Goal: Task Accomplishment & Management: Manage account settings

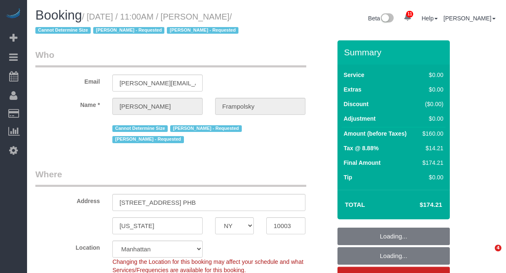
select select "NY"
select select "number:59"
select select "number:72"
select select "number:15"
select select "number:7"
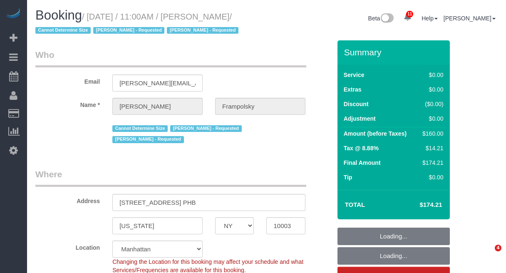
select select "spot1"
select select "1"
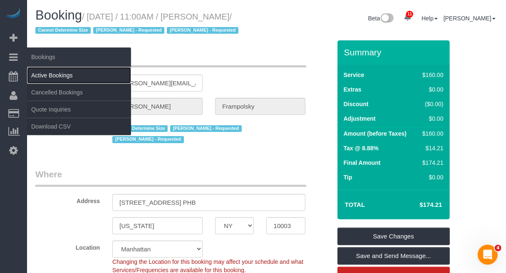
click at [40, 70] on link "Active Bookings" at bounding box center [79, 75] width 104 height 17
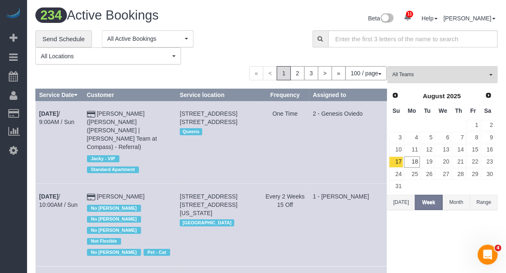
click at [400, 204] on button "Today" at bounding box center [401, 202] width 27 height 15
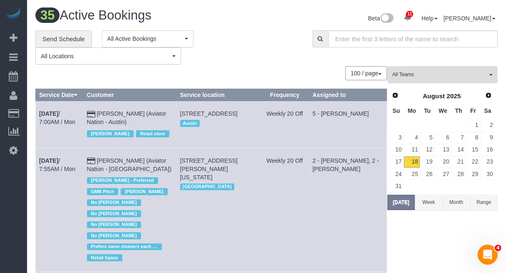
click at [429, 74] on span "All Teams" at bounding box center [440, 74] width 95 height 7
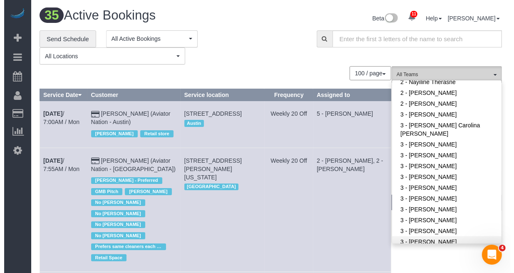
scroll to position [416, 0]
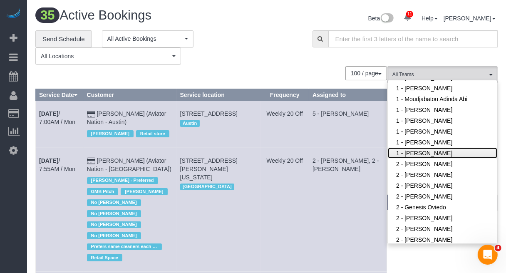
click at [430, 149] on link "1 - [PERSON_NAME]" at bounding box center [443, 153] width 110 height 11
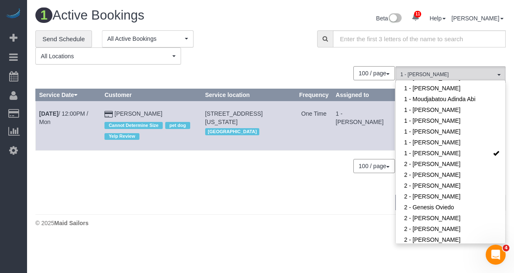
drag, startPoint x: 38, startPoint y: 111, endPoint x: 153, endPoint y: 105, distance: 115.1
click at [153, 105] on tr "Aug 18th / 12:00PM / Mon Tara Faye Cannot Determine Size pet dog Yelp Review 14…" at bounding box center [215, 126] width 359 height 50
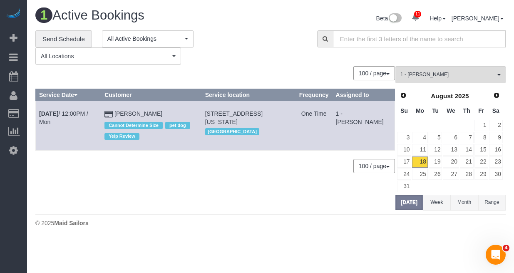
copy tr "Aug 18th / 12:00PM / Mon Tara Faye"
drag, startPoint x: 210, startPoint y: 115, endPoint x: 271, endPoint y: 121, distance: 60.7
click at [271, 121] on td "148 West 16th Street, Apt 4, New York, NY 10011 Manhattan" at bounding box center [249, 126] width 94 height 50
copy span "148 West 16th Street, Apt 4, New York, NY 10011"
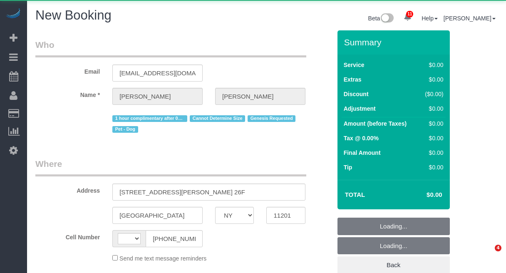
select select "NY"
select select "string:US"
select select "number:89"
select select "number:90"
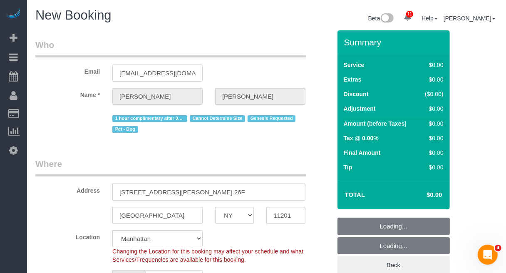
select select "string:stripe-pm_1Rw2sN4VGloSiKo7asNigdh0"
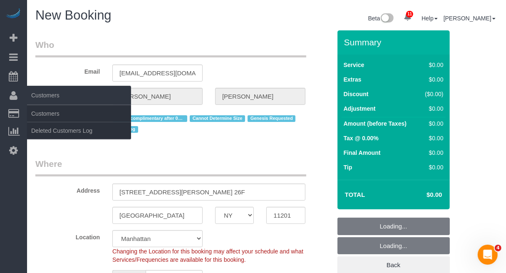
select select "object:1759"
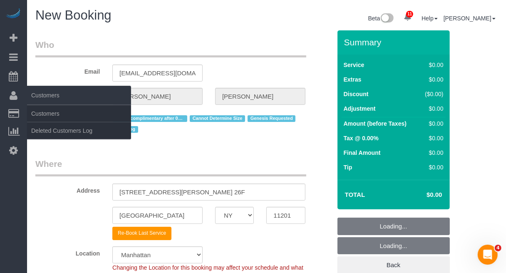
select select "6"
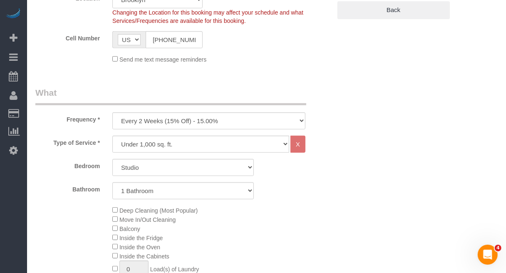
scroll to position [260, 0]
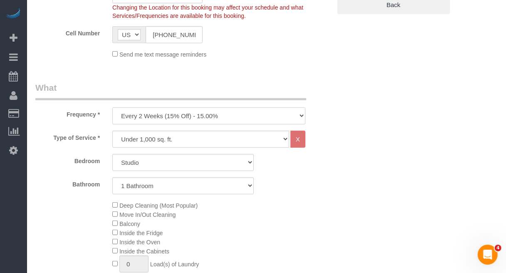
click at [220, 115] on select "One Time Weekly (20% Off) - 20.00% Every 2 Weeks (15% Off) - 15.00% Every 4 Wee…" at bounding box center [208, 115] width 193 height 17
select select "object:1805"
click at [112, 107] on select "One Time Weekly (20% Off) - 20.00% Every 2 Weeks (15% Off) - 15.00% Every 4 Wee…" at bounding box center [208, 115] width 193 height 17
click at [199, 163] on select "Studio 1 Bedroom 2 Bedrooms 3 Bedrooms" at bounding box center [183, 162] width 142 height 17
click at [236, 138] on select "Under 1,000 sq. ft. 1,001 - 1,500 sq. ft. 1,500+ sq. ft. Custom Cleaning Office…" at bounding box center [200, 139] width 177 height 17
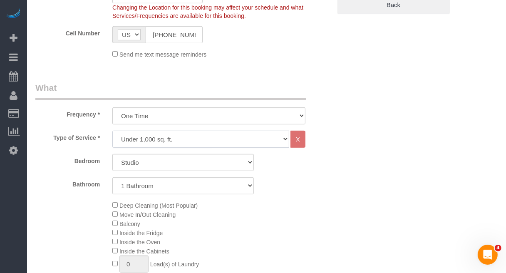
select select "213"
click at [112, 131] on select "Under 1,000 sq. ft. 1,001 - 1,500 sq. ft. 1,500+ sq. ft. Custom Cleaning Office…" at bounding box center [200, 139] width 177 height 17
select select "1"
select select "120"
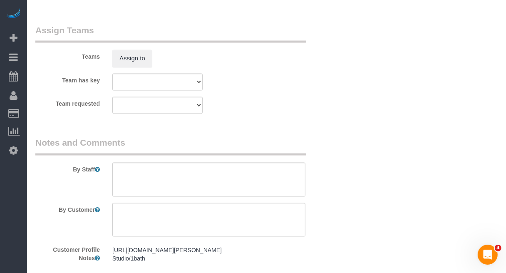
scroll to position [989, 0]
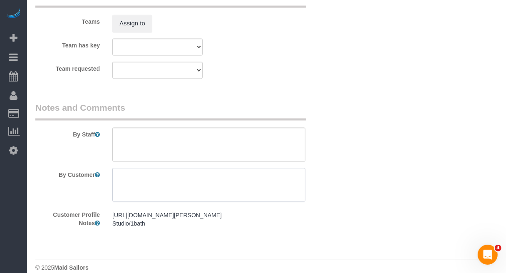
click at [182, 176] on textarea at bounding box center [208, 185] width 193 height 34
type textarea "v"
paste textarea "Priority list: 1. Start with Bathroom 2. Kitchen 3. Living 4. Bedroom"
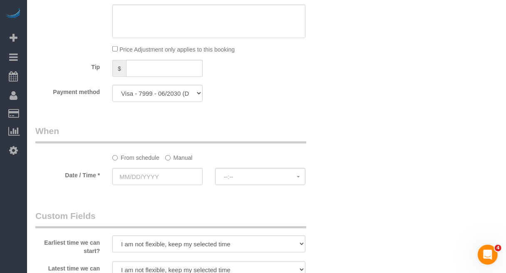
scroll to position [573, 0]
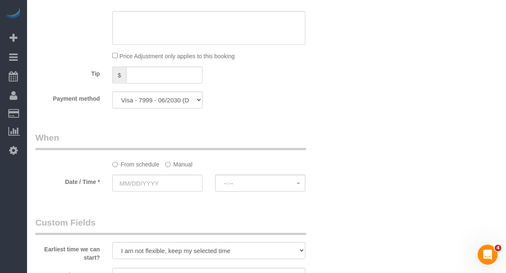
type textarea "Priority list: 1. Start with Bathroom 2. Kitchen 3. Living 4. Bedroom"
click at [173, 167] on label "Manual" at bounding box center [178, 162] width 27 height 11
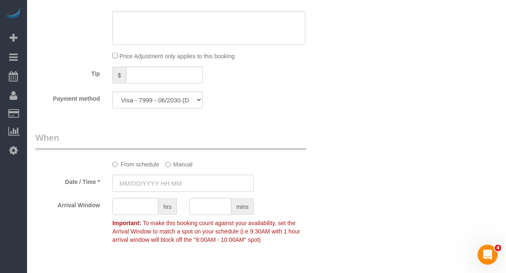
click at [163, 182] on input "text" at bounding box center [183, 183] width 142 height 17
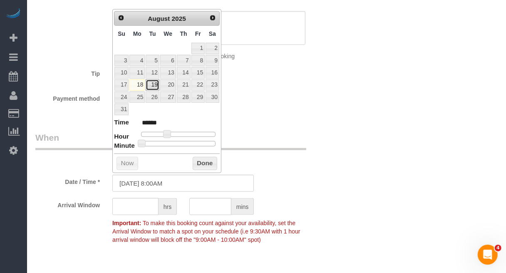
click at [153, 87] on link "19" at bounding box center [152, 85] width 13 height 11
type input "08/19/2025 8:05AM"
type input "******"
type input "08/19/2025 8:10AM"
type input "******"
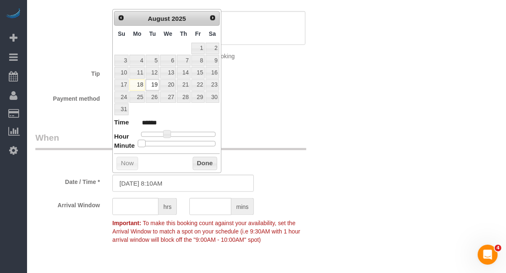
type input "08/19/2025 8:15AM"
type input "******"
type input "08/19/2025 8:20AM"
type input "******"
type input "08/19/2025 8:25AM"
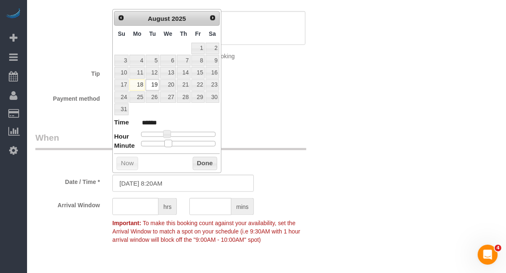
type input "******"
type input "08/19/2025 8:30AM"
type input "******"
type input "08/19/2025 8:35AM"
type input "******"
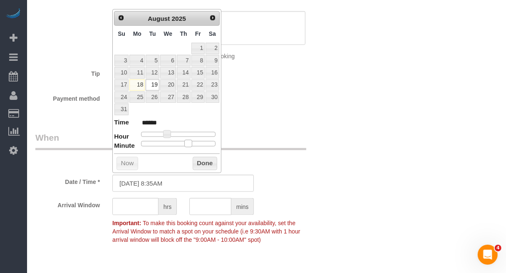
type input "08/19/2025 8:40AM"
type input "******"
type input "08/19/2025 8:45AM"
type input "******"
type input "08/19/2025 8:40AM"
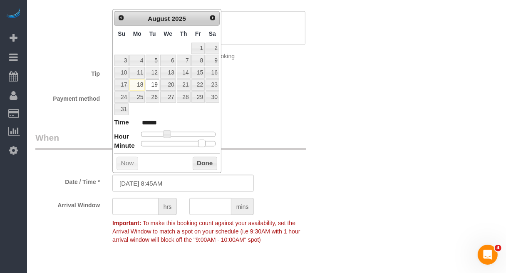
type input "******"
type input "08/19/2025 8:45AM"
type input "******"
type input "08/19/2025 8:50AM"
type input "******"
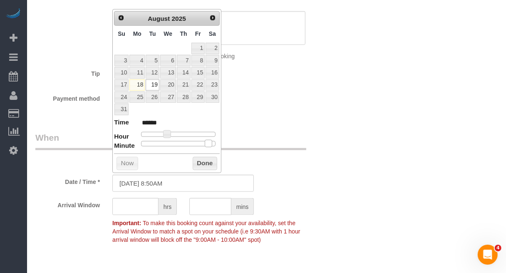
type input "08/19/2025 8:45AM"
type input "******"
type input "08/19/2025 8:35AM"
type input "******"
type input "08/19/2025 8:25AM"
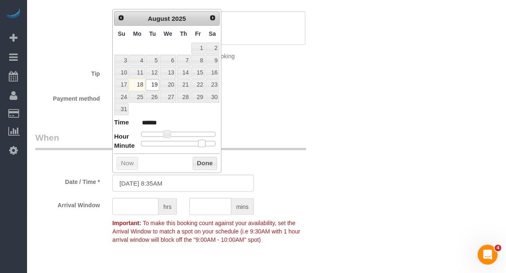
type input "******"
type input "08/19/2025 8:15AM"
type input "******"
type input "08/19/2025 8:05AM"
type input "******"
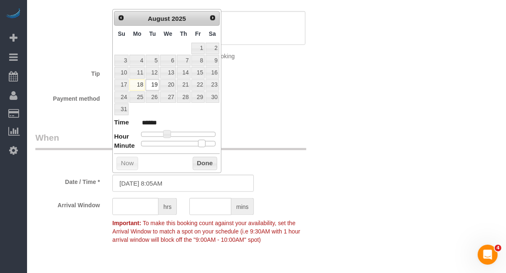
type input "08/19/2025 8:00AM"
type input "******"
type input "08/19/2025 8:05AM"
type input "******"
type input "08/19/2025 8:10AM"
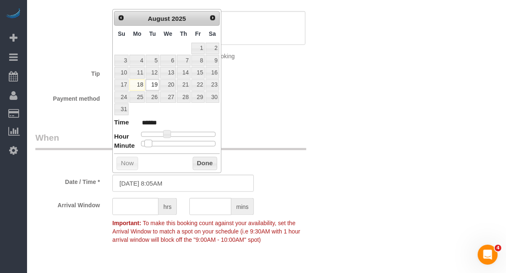
type input "******"
type input "08/19/2025 8:15AM"
type input "******"
type input "08/19/2025 8:10AM"
type input "******"
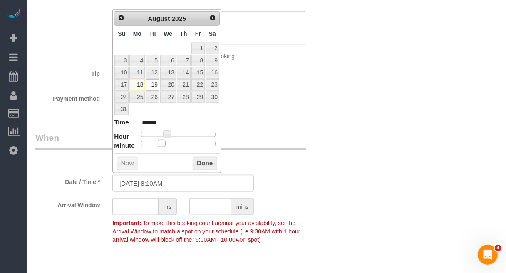
type input "08/19/2025 8:05AM"
type input "******"
type input "08/19/2025 8:00AM"
type input "******"
drag, startPoint x: 141, startPoint y: 146, endPoint x: 148, endPoint y: 144, distance: 7.5
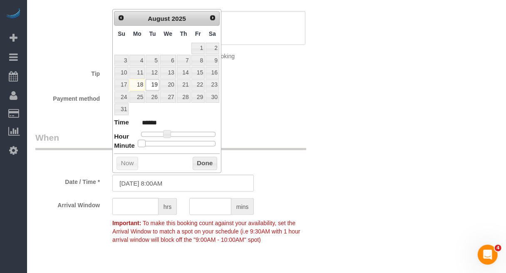
click at [137, 145] on dl "Time ****** Hour Minute Second Millisecond Microsecond Time Zone ***** ***** **…" at bounding box center [167, 132] width 106 height 29
type input "08/19/2025 9:00AM"
type input "******"
type input "08/19/2025 10:00AM"
type input "*******"
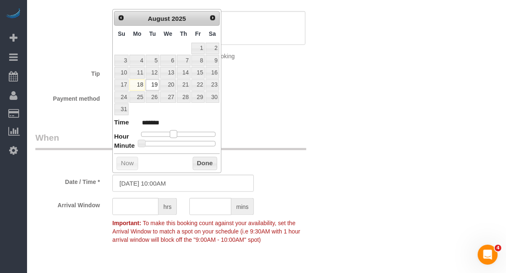
type input "08/19/2025 11:00AM"
type input "*******"
type input "08/19/2025 12:00PM"
type input "*******"
type input "08/19/2025 1:00PM"
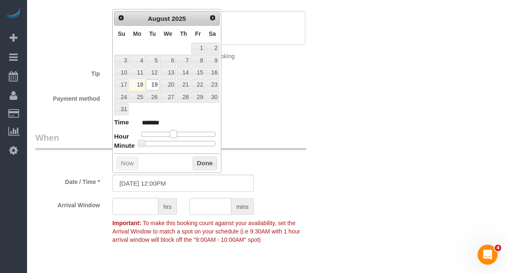
type input "******"
type input "08/19/2025 2:00PM"
type input "******"
type input "08/19/2025 3:00PM"
type input "******"
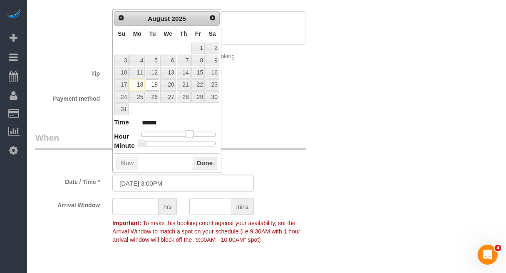
type input "08/19/2025 4:00PM"
type input "******"
drag, startPoint x: 167, startPoint y: 136, endPoint x: 194, endPoint y: 137, distance: 27.1
click at [194, 137] on span at bounding box center [192, 133] width 7 height 7
click at [135, 145] on dt "Minute" at bounding box center [124, 146] width 21 height 10
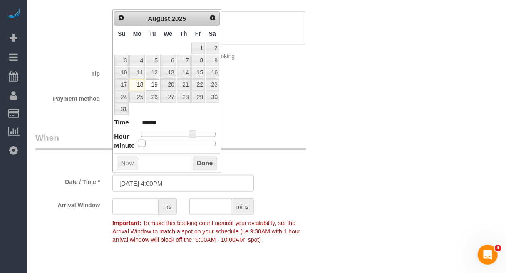
type input "08/19/2025 4:05PM"
type input "******"
type input "08/19/2025 4:15PM"
type input "******"
type input "08/19/2025 4:20PM"
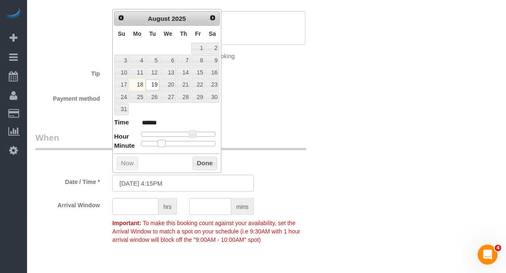
type input "******"
type input "08/19/2025 4:25PM"
type input "******"
type input "[DATE] 4:30PM"
type input "******"
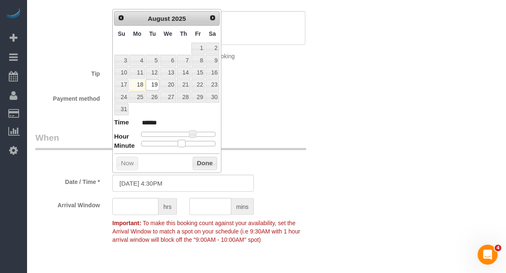
drag, startPoint x: 140, startPoint y: 145, endPoint x: 183, endPoint y: 146, distance: 42.9
click at [183, 146] on span at bounding box center [181, 143] width 7 height 7
click at [203, 168] on button "Done" at bounding box center [205, 163] width 25 height 13
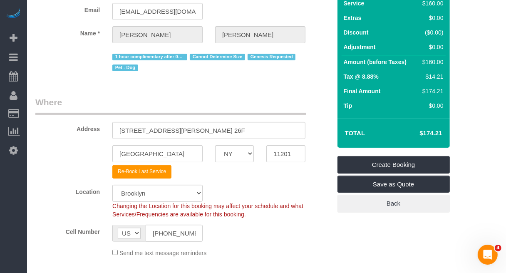
scroll to position [52, 0]
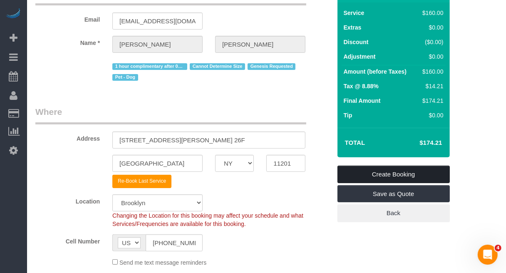
click at [373, 177] on link "Create Booking" at bounding box center [394, 174] width 112 height 17
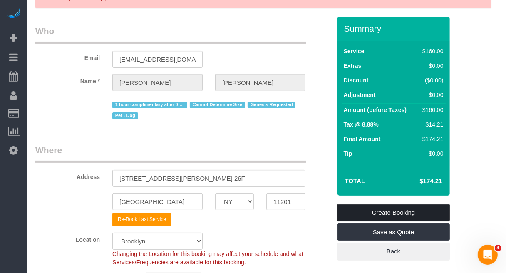
scroll to position [881, 0]
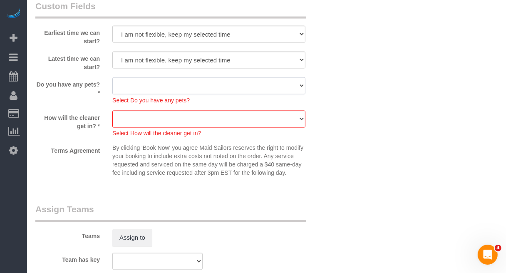
click at [204, 80] on select "Dog Cat None" at bounding box center [208, 85] width 193 height 17
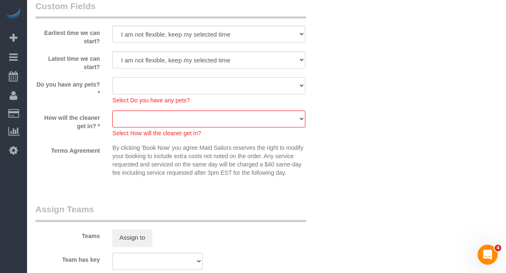
click at [297, 84] on select "Dog Cat None" at bounding box center [208, 85] width 193 height 17
select select "number:15"
click at [112, 77] on select "Dog Cat None" at bounding box center [208, 85] width 193 height 17
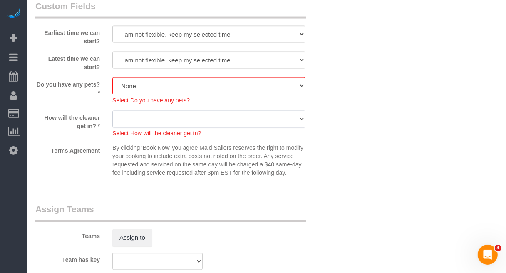
click at [278, 117] on select "We'll let you in. Doorman/Front Desk has the key. Other (Provide details)" at bounding box center [208, 119] width 193 height 17
select select "number:5"
click at [112, 111] on select "We'll let you in. Doorman/Front Desk has the key. Other (Provide details)" at bounding box center [208, 119] width 193 height 17
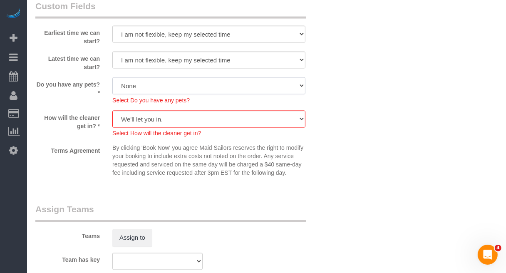
click at [256, 82] on select "Dog Cat None" at bounding box center [208, 85] width 193 height 17
select select "number:13"
click at [112, 77] on select "Dog Cat None" at bounding box center [208, 85] width 193 height 17
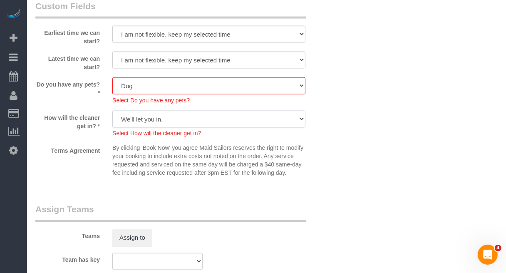
click at [238, 112] on select "We'll let you in. Doorman/Front Desk has the key. Other (Provide details)" at bounding box center [208, 119] width 193 height 17
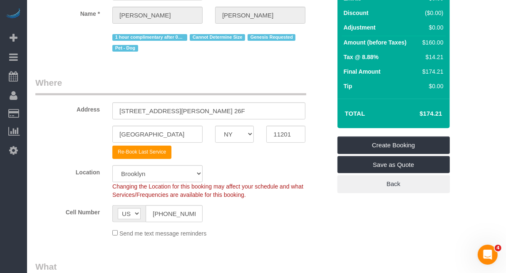
scroll to position [119, 0]
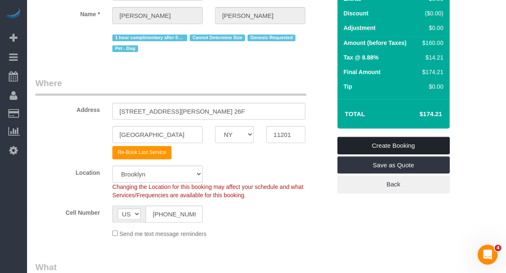
click at [395, 145] on link "Create Booking" at bounding box center [394, 145] width 112 height 17
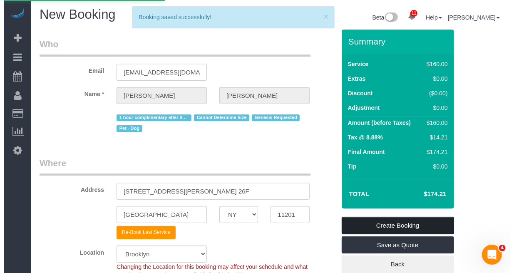
scroll to position [0, 0]
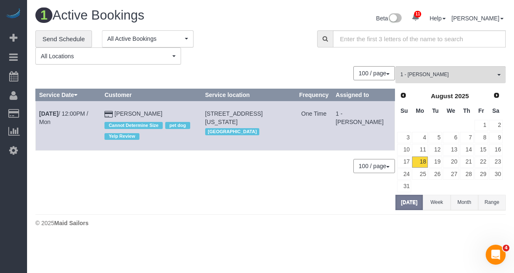
click at [463, 50] on div "**********" at bounding box center [270, 47] width 483 height 35
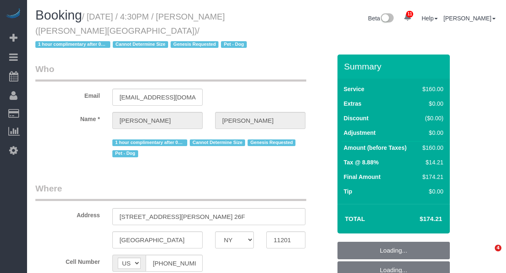
select select "NY"
select select "number:89"
select select "number:90"
select select "number:13"
select select "number:5"
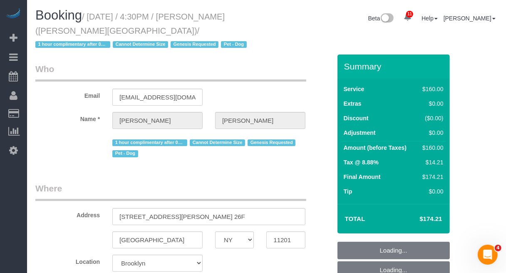
select select "object:1415"
select select "string:stripe-pm_1Rw2sN4VGloSiKo7asNigdh0"
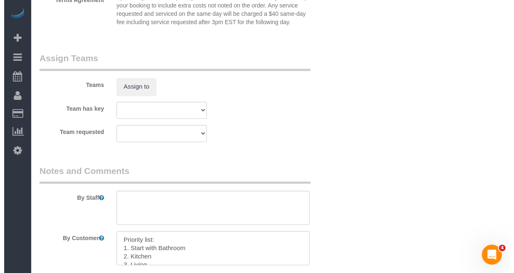
scroll to position [989, 0]
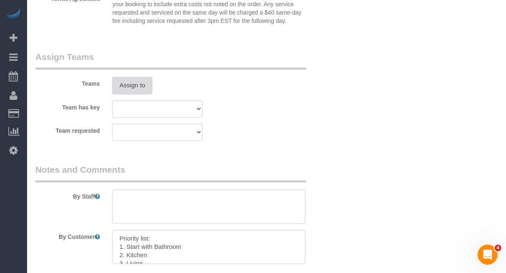
click at [144, 84] on button "Assign to" at bounding box center [132, 85] width 40 height 17
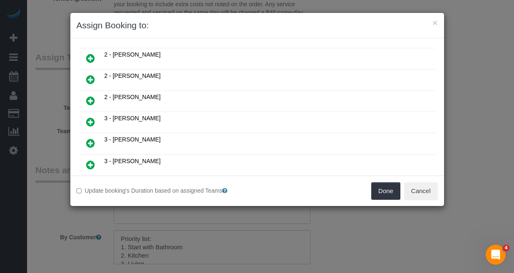
scroll to position [520, 0]
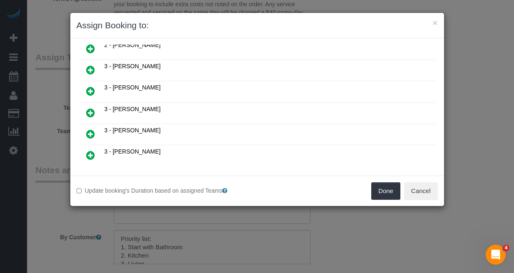
click at [87, 86] on icon at bounding box center [90, 91] width 9 height 10
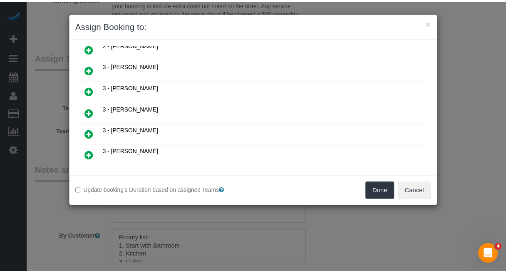
scroll to position [540, 0]
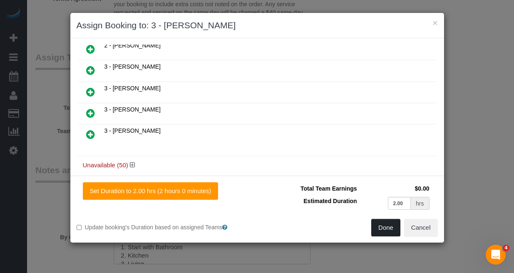
click at [388, 227] on button "Done" at bounding box center [385, 227] width 29 height 17
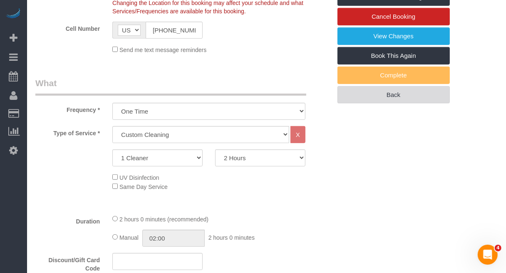
scroll to position [208, 0]
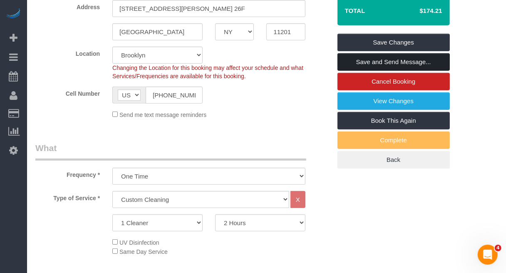
click at [392, 62] on link "Save and Send Message..." at bounding box center [394, 61] width 112 height 17
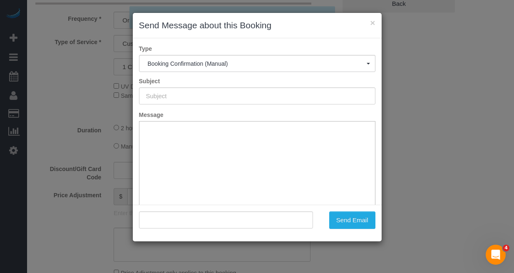
scroll to position [52, 0]
type input "Cleaning Confirmed for 08/19/2025 at 4:30pm"
type input ""Josh Lee" <jlee584@fordham.edu>"
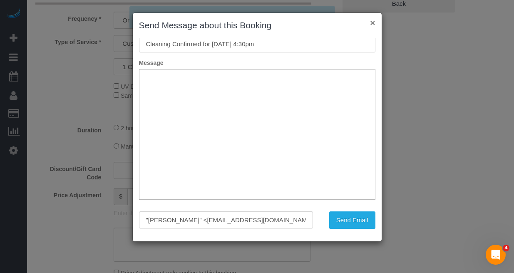
scroll to position [0, 0]
click at [373, 22] on button "×" at bounding box center [372, 22] width 5 height 9
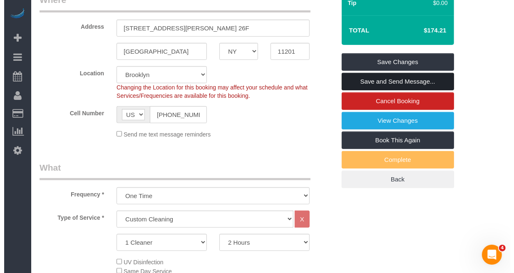
scroll to position [186, 0]
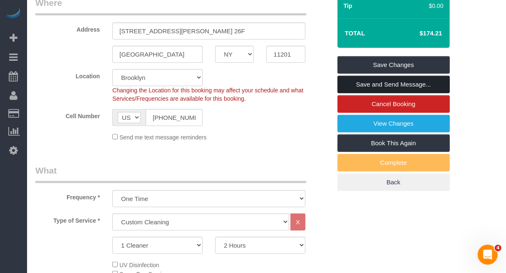
click at [401, 82] on link "Save and Send Message..." at bounding box center [394, 84] width 112 height 17
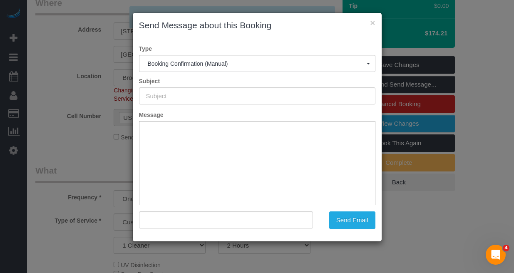
type input "Cleaning Confirmed for 08/19/2025 at 4:30pm"
type input ""Josh Lee" <jlee584@fordham.edu>"
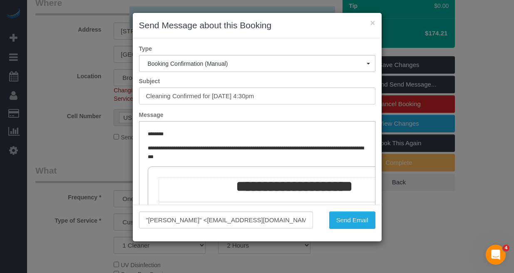
scroll to position [0, 0]
click at [350, 217] on button "Send Email" at bounding box center [352, 220] width 46 height 17
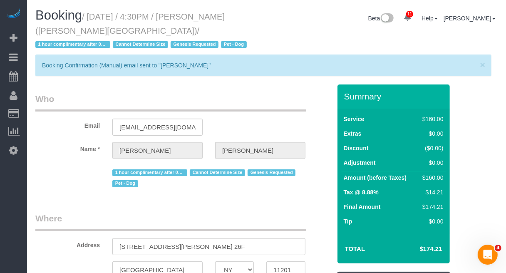
click at [473, 42] on div "Booking / August 19, 2025 / 4:30PM / Josh Lee (Fordham University) / 1 hour com…" at bounding box center [266, 31] width 475 height 46
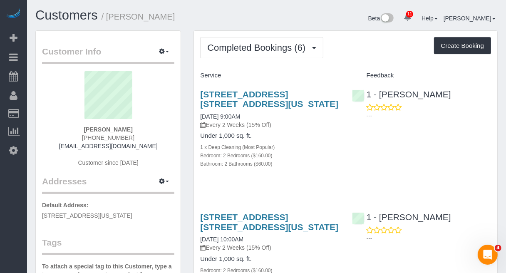
click at [472, 119] on p "---" at bounding box center [429, 116] width 124 height 8
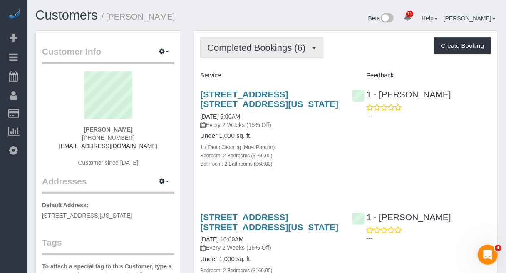
drag, startPoint x: 296, startPoint y: 42, endPoint x: 300, endPoint y: 50, distance: 9.3
click at [296, 43] on span "Completed Bookings (6)" at bounding box center [258, 47] width 102 height 10
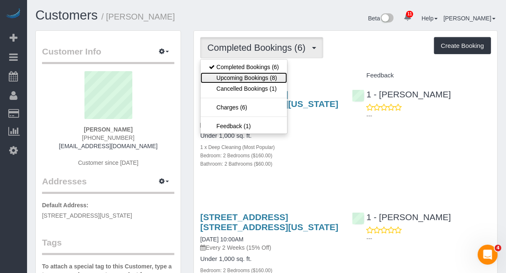
click at [262, 76] on link "Upcoming Bookings (8)" at bounding box center [244, 77] width 87 height 11
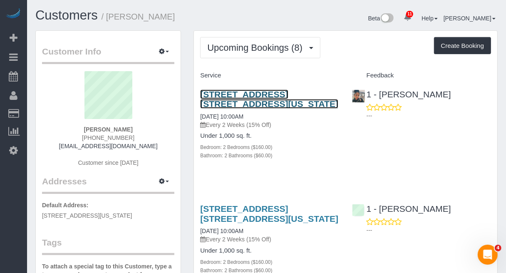
click at [279, 94] on link "[STREET_ADDRESS] [STREET_ADDRESS][US_STATE]" at bounding box center [269, 99] width 138 height 19
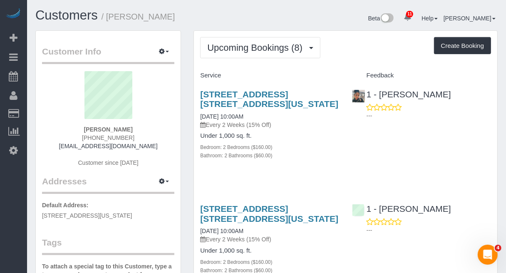
click at [463, 171] on div "215 W 28th Street, Apt. 10a, New York, NY 10001 08/19/2025 10:00AM Every 2 Week…" at bounding box center [346, 129] width 304 height 94
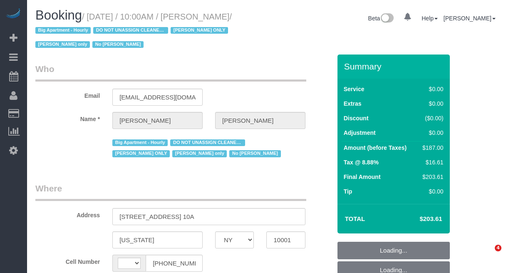
select select "NY"
select select "object:494"
select select "number:89"
select select "number:73"
select select "number:15"
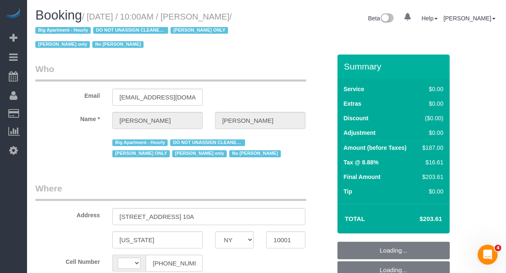
select select "number:5"
select select "object:647"
select select "string:US"
select select "2"
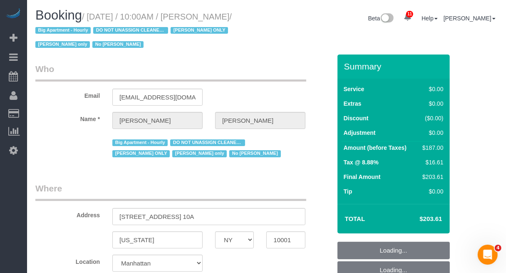
select select "spot1"
select select "string:stripe-pm_1RRmor4VGloSiKo75q03orw4"
select select "2"
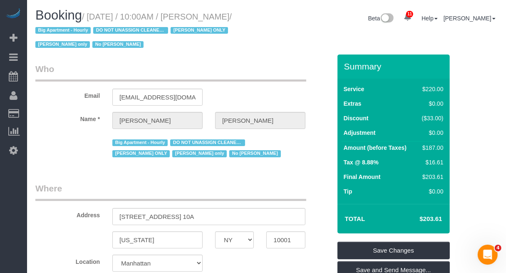
drag, startPoint x: 92, startPoint y: 19, endPoint x: 54, endPoint y: 34, distance: 40.5
click at [54, 34] on small "/ August 19, 2025 / 10:00AM / Cheryl-Rose Cruz / Big Apartment - Hourly DO NOT …" at bounding box center [133, 30] width 197 height 37
copy small "August 19, 2025 / 10:00AM / Cheryl-Rose Cruz"
drag, startPoint x: 466, startPoint y: 61, endPoint x: 479, endPoint y: 67, distance: 14.5
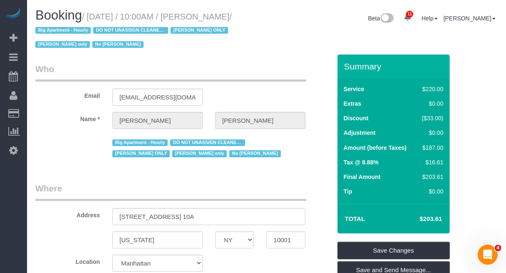
click at [275, 84] on div "Email cheruntalan@gmail.com" at bounding box center [183, 84] width 309 height 43
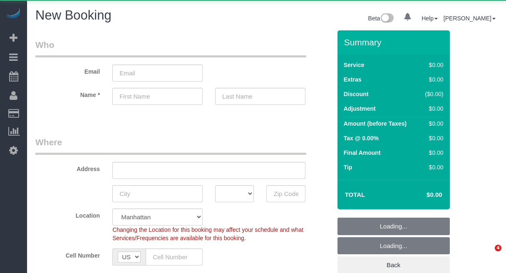
select select "number:89"
select select "number:90"
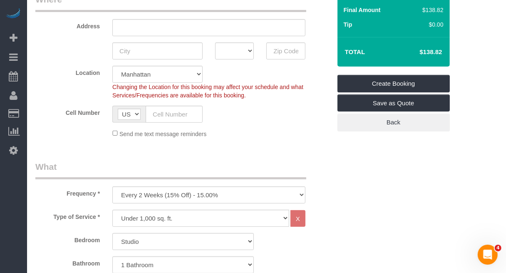
scroll to position [156, 0]
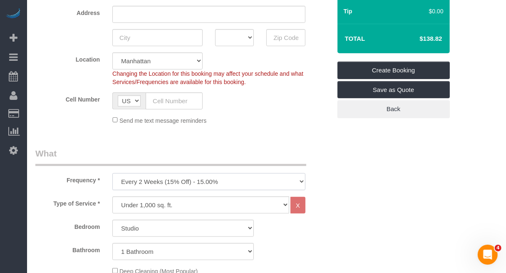
click at [215, 187] on select "One Time Weekly (20% Off) - 20.00% Every 2 Weeks (15% Off) - 15.00% Every 4 Wee…" at bounding box center [208, 181] width 193 height 17
select select "object:1385"
click at [112, 173] on select "One Time Weekly (20% Off) - 20.00% Every 2 Weeks (15% Off) - 15.00% Every 4 Wee…" at bounding box center [208, 181] width 193 height 17
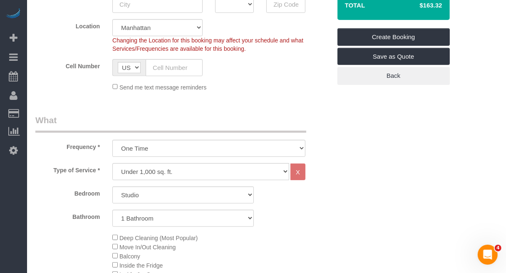
scroll to position [208, 0]
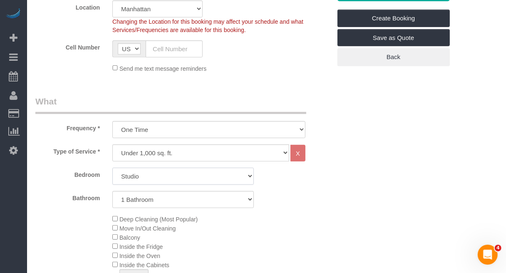
click at [204, 172] on select "Studio 1 Bedroom 2 Bedrooms 3 Bedrooms" at bounding box center [183, 176] width 142 height 17
select select "3"
click at [112, 168] on select "Studio 1 Bedroom 2 Bedrooms 3 Bedrooms" at bounding box center [183, 176] width 142 height 17
click at [202, 202] on select "1 Bathroom 2 Bathrooms" at bounding box center [183, 199] width 142 height 17
select select "2"
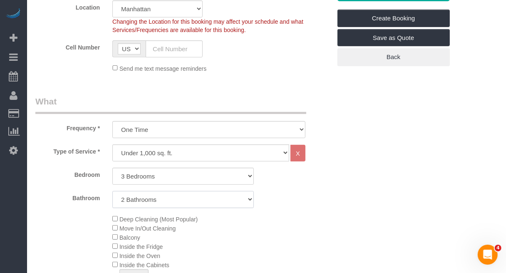
click at [112, 191] on select "1 Bathroom 2 Bathrooms" at bounding box center [183, 199] width 142 height 17
click at [216, 152] on select "Under 1,000 sq. ft. 1,001 - 1,500 sq. ft. 1,500+ sq. ft. Custom Cleaning Office…" at bounding box center [200, 152] width 177 height 17
select select "212"
click at [112, 144] on select "Under 1,000 sq. ft. 1,001 - 1,500 sq. ft. 1,500+ sq. ft. Custom Cleaning Office…" at bounding box center [200, 152] width 177 height 17
select select "2"
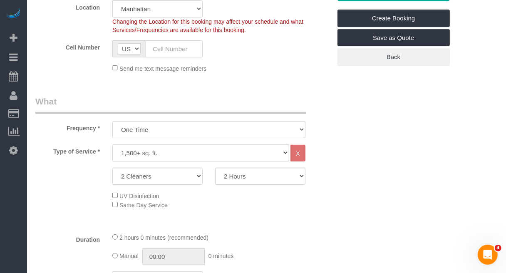
click at [278, 264] on div "Manual 00:00 0 minutes" at bounding box center [208, 256] width 193 height 17
click at [254, 175] on select "2 Hours 2.5 Hours 3 Hours 3.5 Hours 4 Hours 4.5 Hours 5 Hours 5.5 Hours 6 Hours…" at bounding box center [260, 176] width 90 height 17
select select "240"
click at [215, 168] on select "2 Hours 2.5 Hours 3 Hours 3.5 Hours 4 Hours 4.5 Hours 5 Hours 5.5 Hours 6 Hours…" at bounding box center [260, 176] width 90 height 17
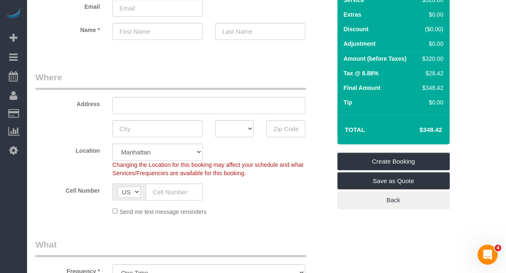
scroll to position [52, 0]
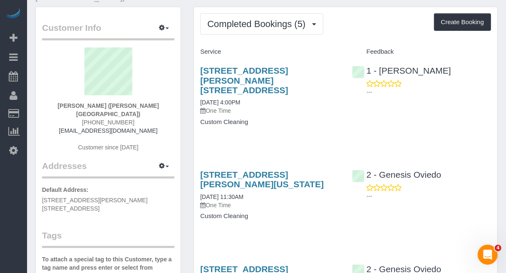
scroll to position [52, 0]
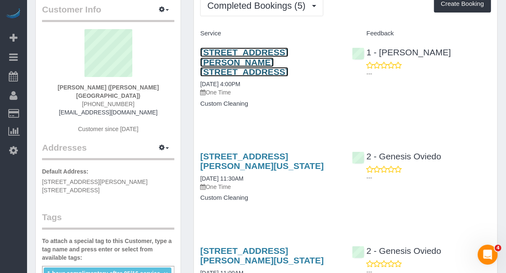
click at [251, 49] on link "[STREET_ADDRESS][PERSON_NAME] [STREET_ADDRESS]" at bounding box center [244, 61] width 88 height 29
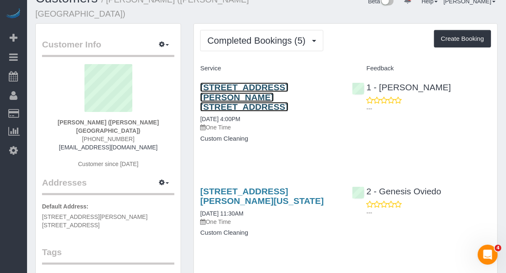
scroll to position [0, 0]
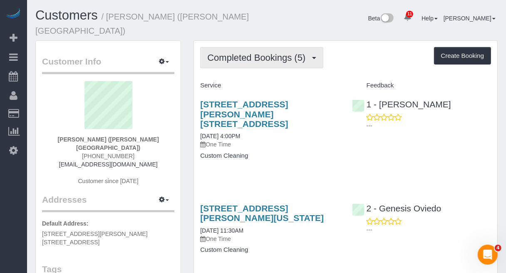
click at [275, 54] on button "Completed Bookings (5)" at bounding box center [261, 57] width 123 height 21
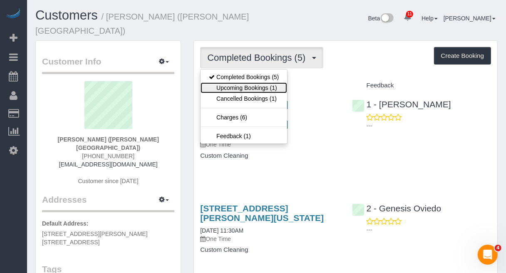
click at [269, 82] on link "Upcoming Bookings (1)" at bounding box center [244, 87] width 87 height 11
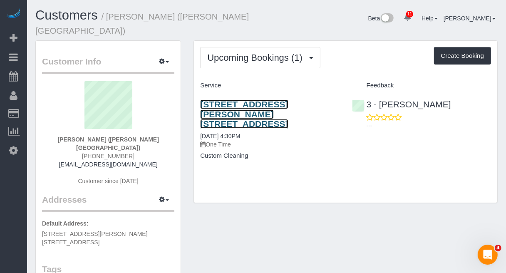
click at [263, 100] on link "540 Fulton Street, Apt. 26f, Brooklyn, NY 11201" at bounding box center [244, 114] width 88 height 29
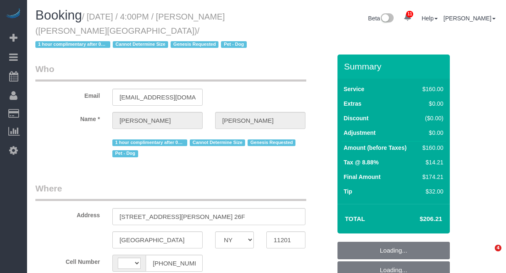
select select "NY"
select select "string:[GEOGRAPHIC_DATA]"
select select "object:740"
select select "number:64"
select select "number:77"
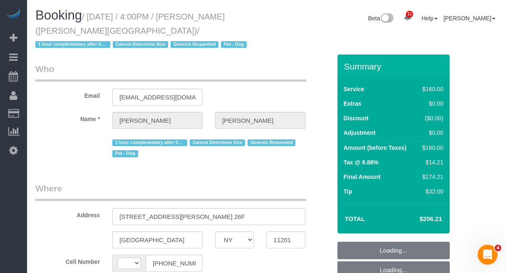
select select "number:13"
select select "number:5"
select select "object:891"
select select "spot1"
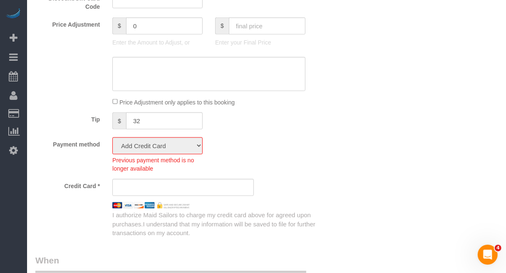
scroll to position [573, 0]
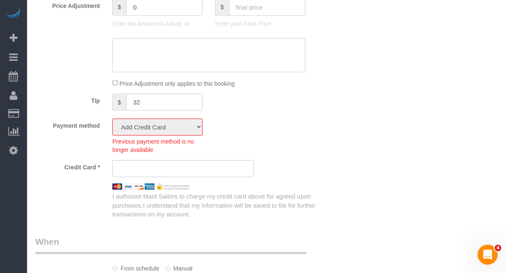
click at [467, 198] on div "Who Email [EMAIL_ADDRESS][DOMAIN_NAME] Name * [PERSON_NAME] 1 hour complimentar…" at bounding box center [266, 163] width 463 height 1362
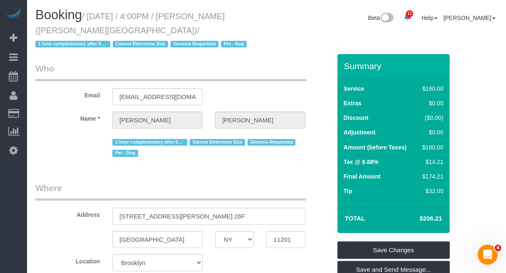
scroll to position [0, 0]
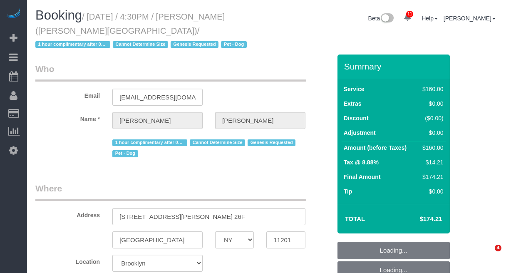
select select "NY"
select select "object:490"
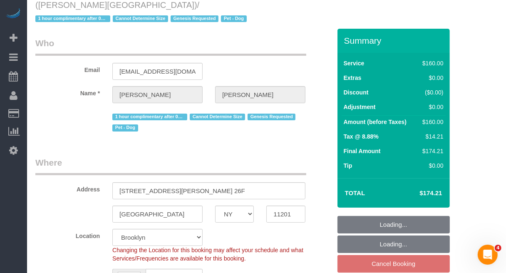
select select "string:US"
select select "string:stripe-pm_1Rw2sN4VGloSiKo7asNigdh0"
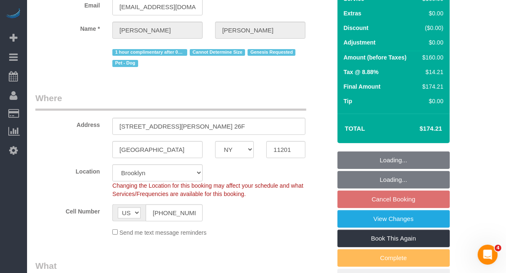
scroll to position [104, 0]
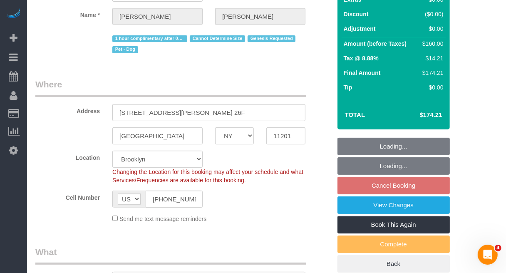
select select "number:89"
select select "number:90"
select select "number:13"
select select "number:5"
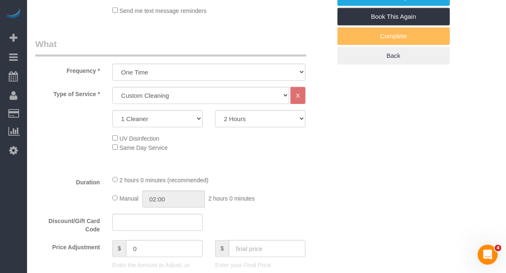
scroll to position [364, 0]
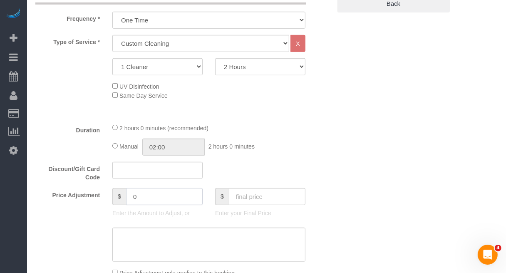
drag, startPoint x: 149, startPoint y: 199, endPoint x: 115, endPoint y: 199, distance: 34.1
click at [115, 199] on div "$ 0" at bounding box center [157, 196] width 90 height 17
type input "-25"
click at [184, 257] on textarea at bounding box center [208, 245] width 193 height 34
click at [184, 242] on textarea at bounding box center [208, 245] width 193 height 34
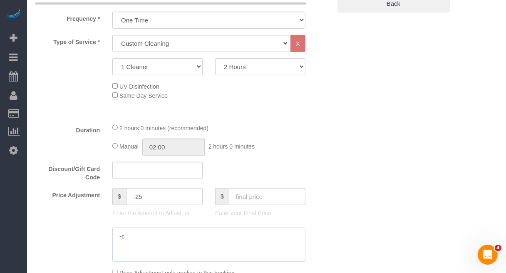
type textarea "-"
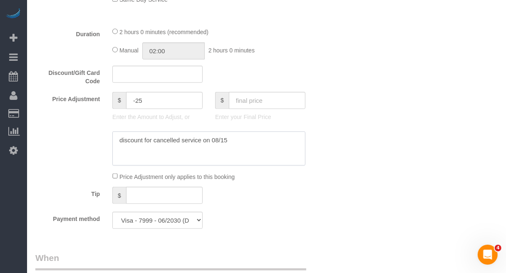
scroll to position [468, 0]
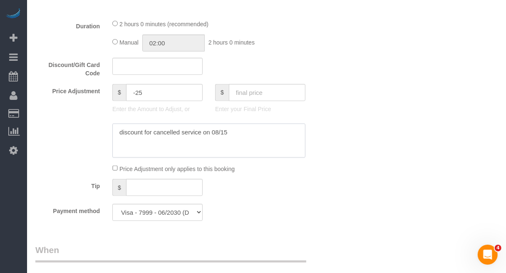
click at [159, 129] on textarea at bounding box center [208, 141] width 193 height 34
click at [155, 132] on textarea at bounding box center [208, 141] width 193 height 34
drag, startPoint x: 234, startPoint y: 132, endPoint x: 204, endPoint y: 132, distance: 30.4
click at [204, 132] on textarea at bounding box center [208, 141] width 193 height 34
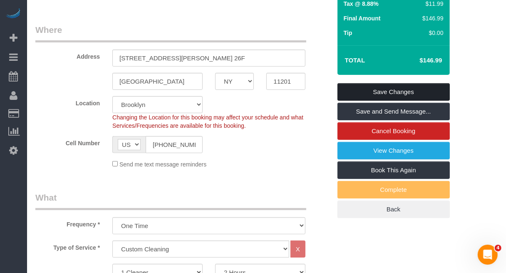
scroll to position [104, 0]
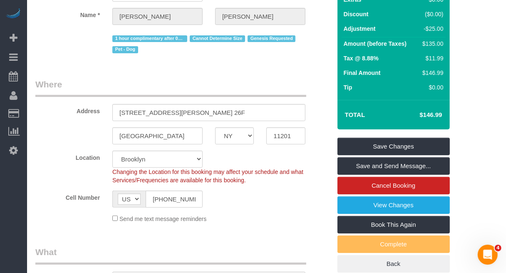
type textarea "discount for MS initiated cancellation on 08/15"
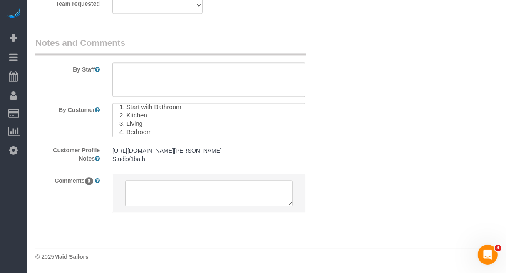
scroll to position [17, 0]
drag, startPoint x: 154, startPoint y: 129, endPoint x: 117, endPoint y: 97, distance: 49.3
click at [117, 97] on sui-booking-comments "By Staff By Customer Customer Profile Notes https://streeteasy.com/building/116…" at bounding box center [183, 129] width 296 height 184
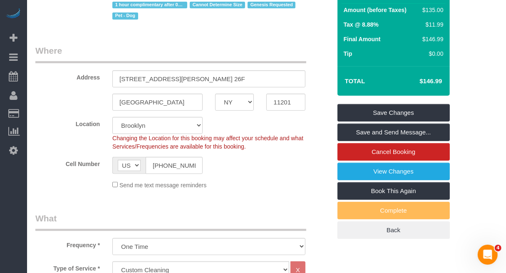
scroll to position [76, 0]
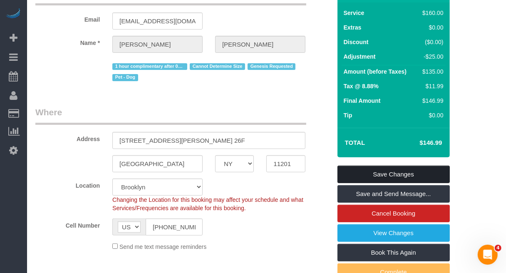
click at [383, 177] on link "Save Changes" at bounding box center [394, 174] width 112 height 17
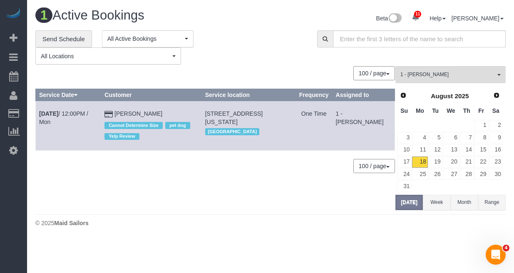
click at [461, 231] on footer "© 2025 Maid Sailors" at bounding box center [270, 222] width 470 height 17
click at [462, 55] on div "**********" at bounding box center [270, 47] width 483 height 35
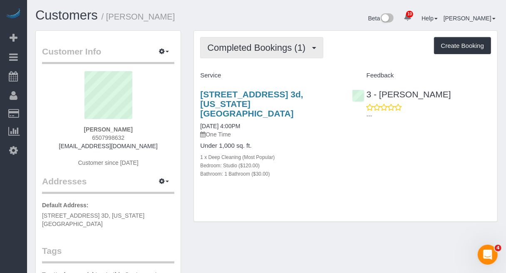
click at [267, 40] on button "Completed Bookings (1)" at bounding box center [261, 47] width 123 height 21
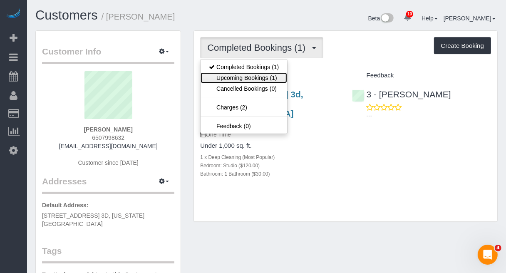
click at [269, 80] on link "Upcoming Bookings (1)" at bounding box center [244, 77] width 87 height 11
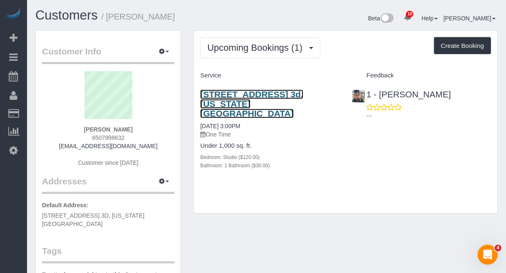
click at [244, 95] on link "[STREET_ADDRESS] 3d, [US_STATE][GEOGRAPHIC_DATA]" at bounding box center [251, 104] width 103 height 29
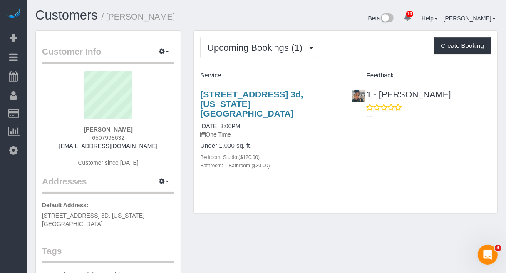
drag, startPoint x: 272, startPoint y: 188, endPoint x: 250, endPoint y: 188, distance: 21.7
click at [271, 188] on div "Upcoming Bookings (1) Completed Bookings (1) Upcoming Bookings (1) Cancelled Bo…" at bounding box center [346, 122] width 304 height 182
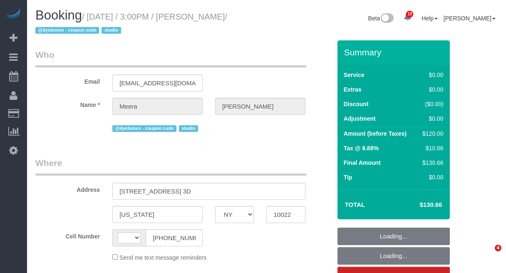
select select "NY"
select select "number:63"
select select "number:78"
select select "number:15"
select select "number:5"
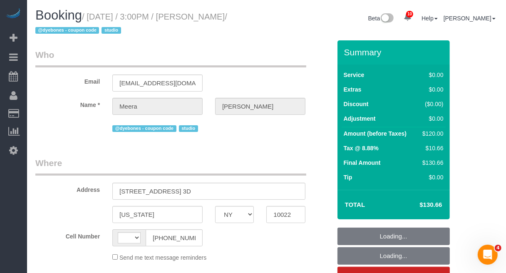
select select "string:[GEOGRAPHIC_DATA]"
select select "string:stripe-pm_1RnOvs4VGloSiKo7fVbCzDxd"
select select "spot1"
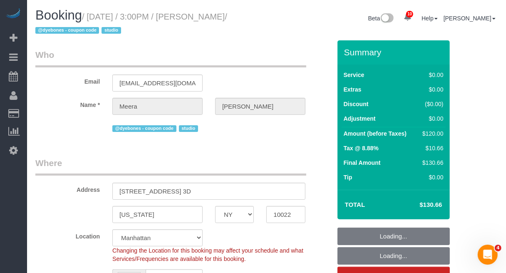
select select "object:1395"
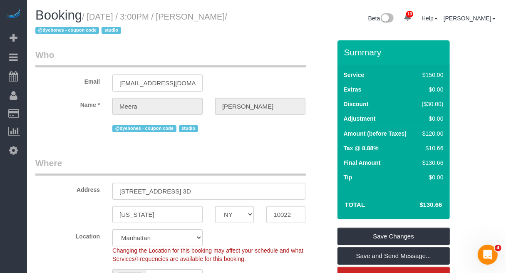
drag, startPoint x: 89, startPoint y: 15, endPoint x: 245, endPoint y: 18, distance: 156.2
click at [227, 18] on small "/ [DATE] / 3:00PM / [PERSON_NAME] / @dyebones - coupon code studio" at bounding box center [131, 23] width 192 height 23
copy small "[DATE] / 3:00PM / [PERSON_NAME]"
drag, startPoint x: 486, startPoint y: 89, endPoint x: 473, endPoint y: 89, distance: 12.9
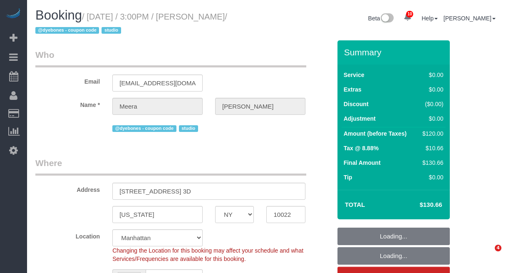
select select "NY"
select select "number:63"
select select "number:78"
select select "number:15"
select select "number:5"
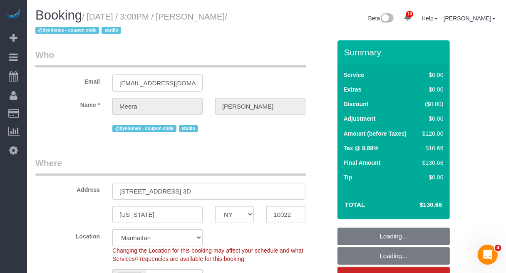
select select "string:US"
select select "string:stripe-pm_1RnOvs4VGloSiKo7fVbCzDxd"
select select "object:865"
select select "spot1"
select select "object:1395"
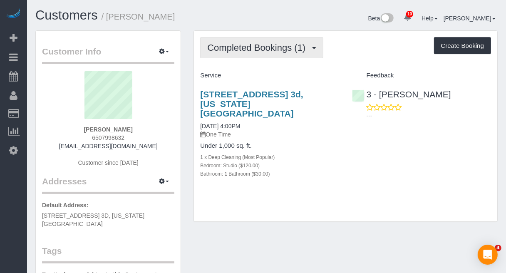
click at [259, 46] on span "Completed Bookings (1)" at bounding box center [258, 47] width 102 height 10
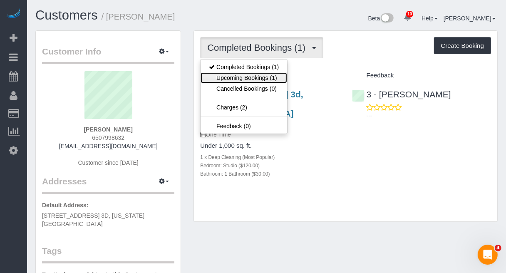
click at [257, 80] on link "Upcoming Bookings (1)" at bounding box center [244, 77] width 87 height 11
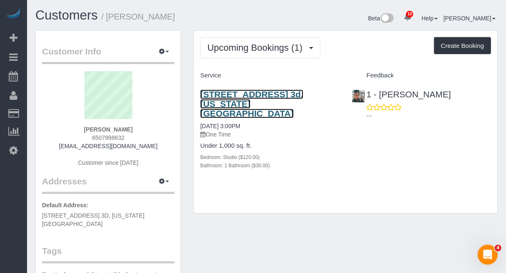
click at [261, 92] on link "[STREET_ADDRESS] 3d, [US_STATE][GEOGRAPHIC_DATA]" at bounding box center [251, 104] width 103 height 29
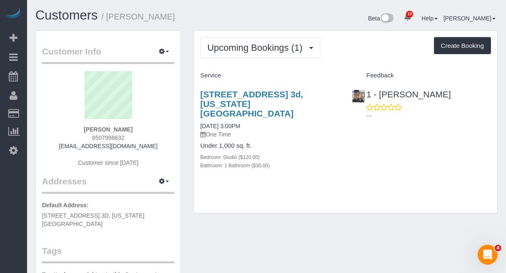
click at [302, 142] on div "Under 1,000 sq. ft. Bedroom: Studio ($120.00) Bathroom: 1 Bathroom ($30.00)" at bounding box center [269, 155] width 139 height 27
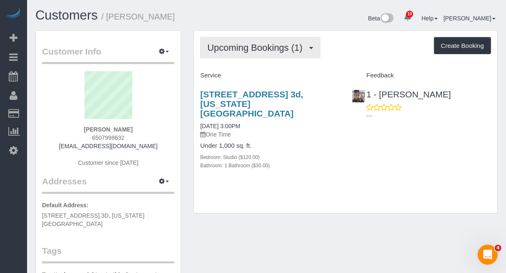
click at [282, 51] on span "Upcoming Bookings (1)" at bounding box center [257, 47] width 100 height 10
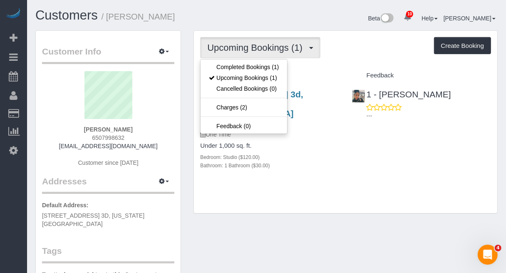
click at [326, 131] on div "[STREET_ADDRESS] 3d, [US_STATE][GEOGRAPHIC_DATA] [DATE] 3:00PM One Time Under 1…" at bounding box center [270, 133] width 152 height 103
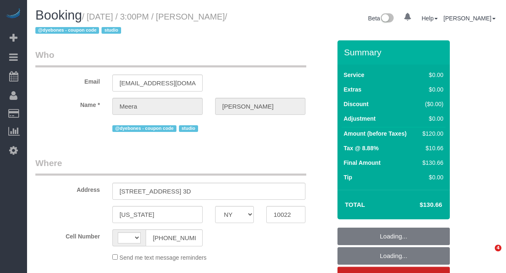
select select "NY"
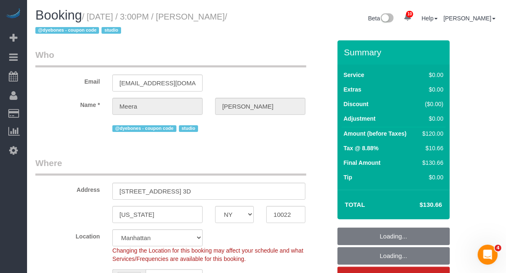
select select "string:[GEOGRAPHIC_DATA]"
select select "string:stripe-pm_1RnOvs4VGloSiKo7fVbCzDxd"
select select "object:720"
select select "spot1"
select select "number:63"
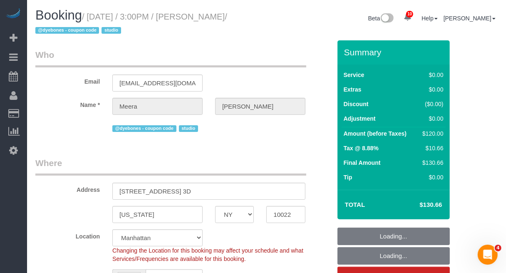
select select "number:78"
select select "number:15"
select select "number:5"
select select "object:1395"
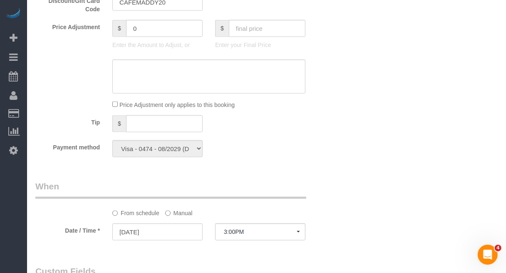
scroll to position [677, 0]
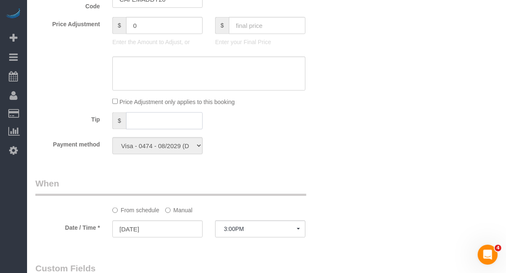
drag, startPoint x: 173, startPoint y: 119, endPoint x: 197, endPoint y: 122, distance: 24.3
click at [173, 119] on input "text" at bounding box center [164, 120] width 77 height 17
type input "30"
click at [361, 174] on div "Who Email [EMAIL_ADDRESS][DOMAIN_NAME] Name * [GEOGRAPHIC_DATA][PERSON_NAME] @d…" at bounding box center [266, 65] width 463 height 1403
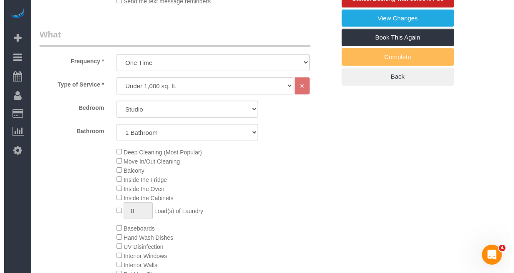
scroll to position [52, 0]
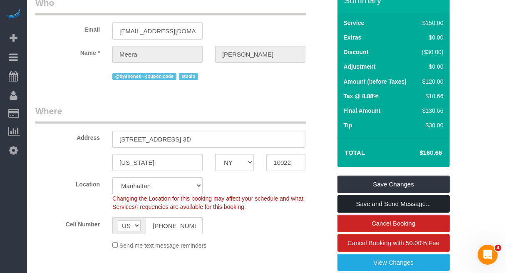
click at [388, 205] on link "Save and Send Message..." at bounding box center [394, 203] width 112 height 17
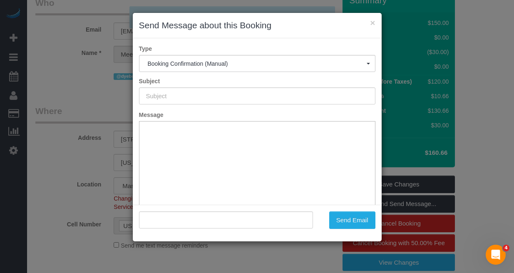
type input "Cleaning Confirmed for [DATE] 3:00pm"
type input ""[PERSON_NAME]" <[EMAIL_ADDRESS][DOMAIN_NAME]>"
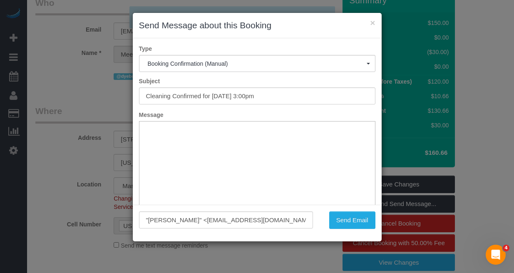
scroll to position [0, 0]
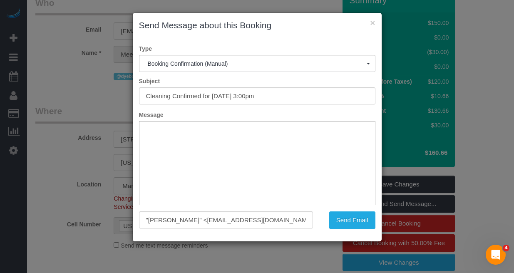
click at [475, 123] on div "× Send Message about this Booking Type Booking Confirmation (Manual) Booking Co…" at bounding box center [257, 136] width 514 height 273
click at [350, 217] on button "Send Email" at bounding box center [352, 220] width 46 height 17
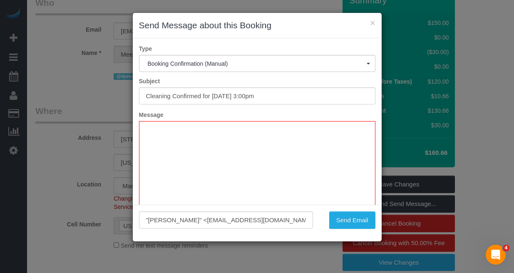
click at [375, 19] on div "× Send Message about this Booking" at bounding box center [257, 25] width 249 height 25
click at [373, 21] on button "×" at bounding box center [372, 22] width 5 height 9
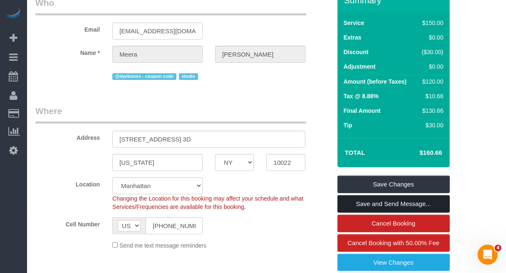
click at [382, 199] on link "Save and Send Message..." at bounding box center [394, 203] width 112 height 17
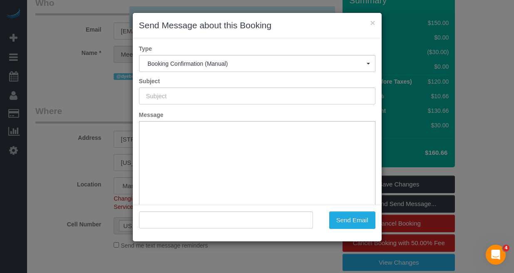
type input "Cleaning Confirmed for [DATE] 3:00pm"
type input ""[PERSON_NAME]" <[EMAIL_ADDRESS][DOMAIN_NAME]>"
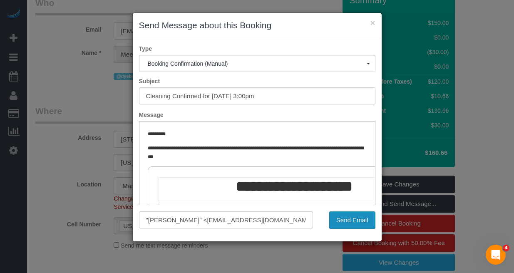
click at [336, 225] on button "Send Email" at bounding box center [352, 220] width 46 height 17
